Goal: Check status: Check status

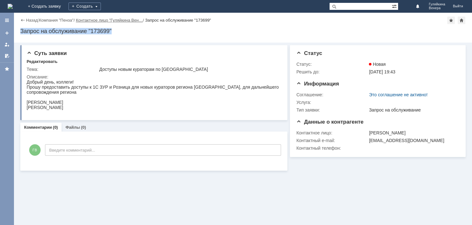
click at [103, 22] on link "Контактное лицо "Гуляйкина Вен…" at bounding box center [109, 20] width 67 height 5
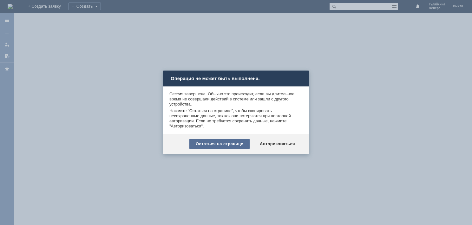
click at [236, 142] on div "Остаться на странице" at bounding box center [219, 144] width 60 height 10
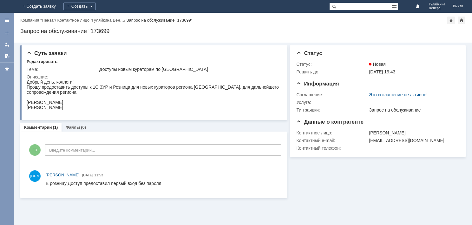
click at [100, 19] on link "Контактное лицо "Гуляйкина Вен…" at bounding box center [90, 20] width 67 height 5
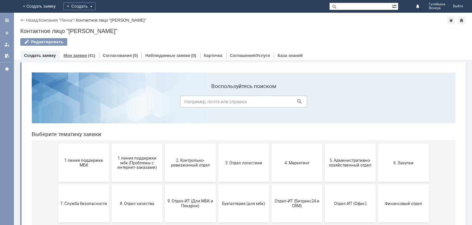
click at [79, 56] on link "Мои заявки" at bounding box center [74, 55] width 23 height 5
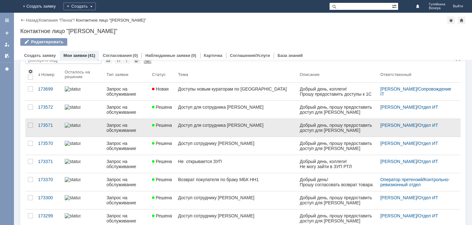
scroll to position [15, 0]
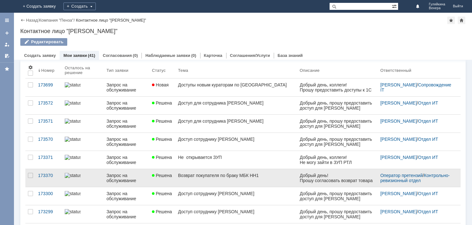
click at [221, 176] on div "Возврат покупателя по браку МБК НН1" at bounding box center [236, 175] width 117 height 5
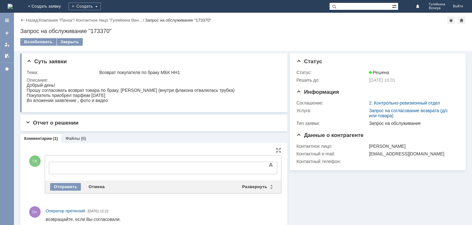
click at [289, 190] on div "Информация Статус Статус: Решена Решить до: 16.10.2025 16:01 Информация Соглаше…" at bounding box center [376, 142] width 178 height 183
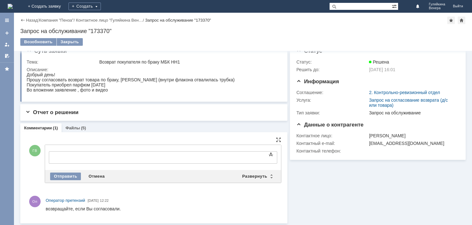
click at [115, 157] on div at bounding box center [101, 156] width 90 height 5
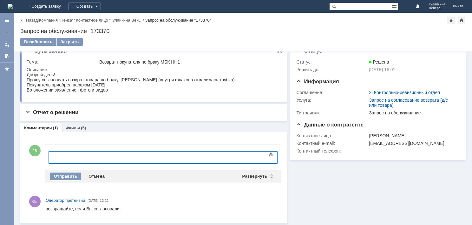
scroll to position [0, 0]
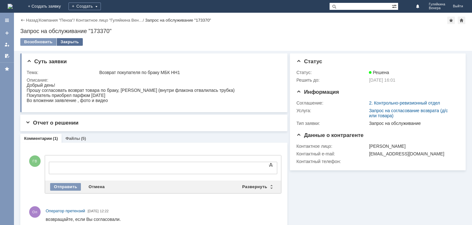
click at [67, 42] on div "Закрыть" at bounding box center [70, 42] width 26 height 8
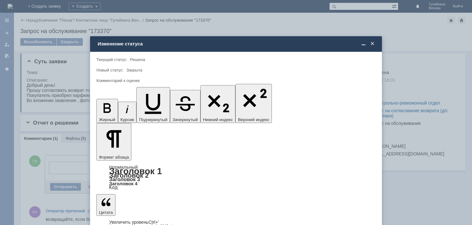
click at [373, 47] on div "Изменение статуса" at bounding box center [237, 43] width 278 height 7
click at [370, 43] on span at bounding box center [372, 44] width 6 height 6
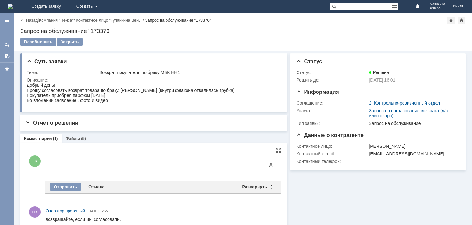
click at [89, 167] on div at bounding box center [101, 166] width 90 height 5
click at [62, 183] on div "Отправить" at bounding box center [65, 187] width 31 height 8
